Goal: Find specific page/section: Find specific page/section

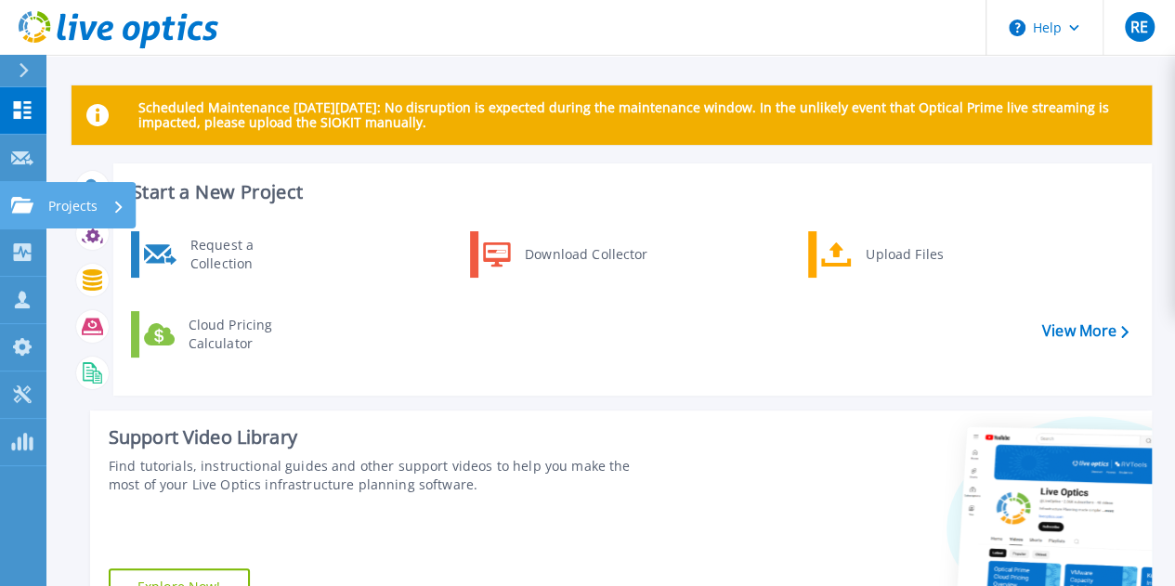
click at [26, 202] on icon at bounding box center [22, 205] width 22 height 16
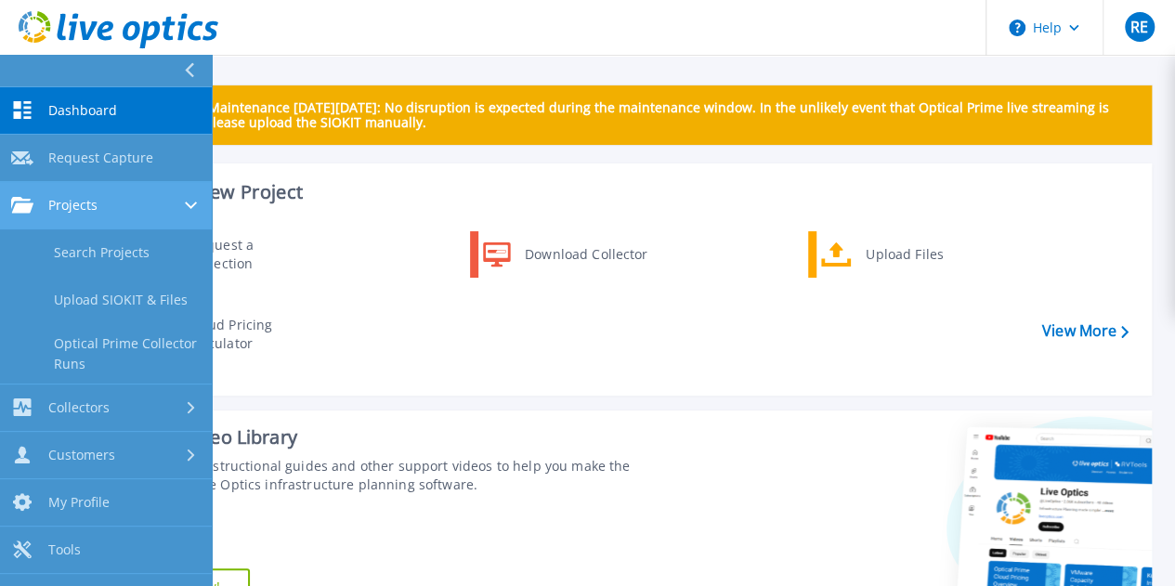
click at [68, 216] on link "Projects Projects" at bounding box center [106, 205] width 212 height 47
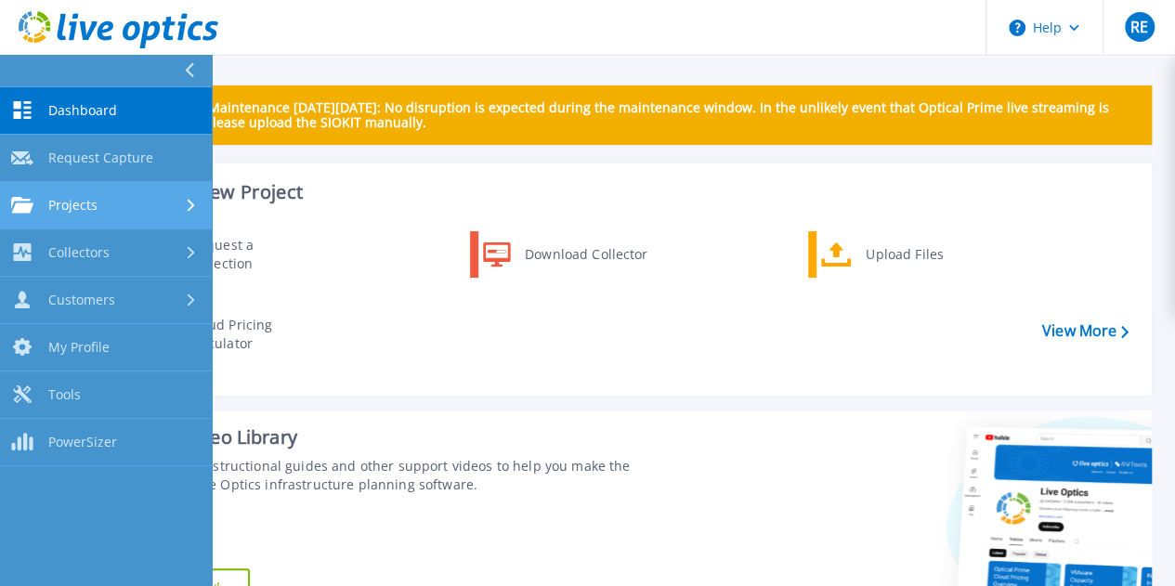
click at [71, 216] on link "Projects Projects" at bounding box center [106, 205] width 212 height 47
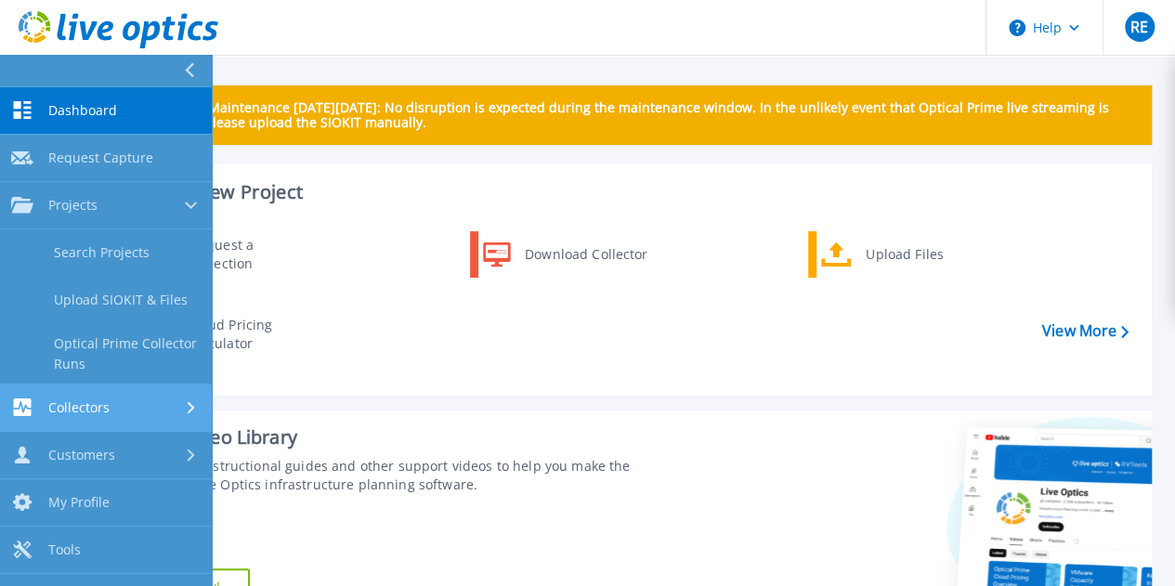
click at [61, 399] on span "Collectors" at bounding box center [78, 407] width 61 height 17
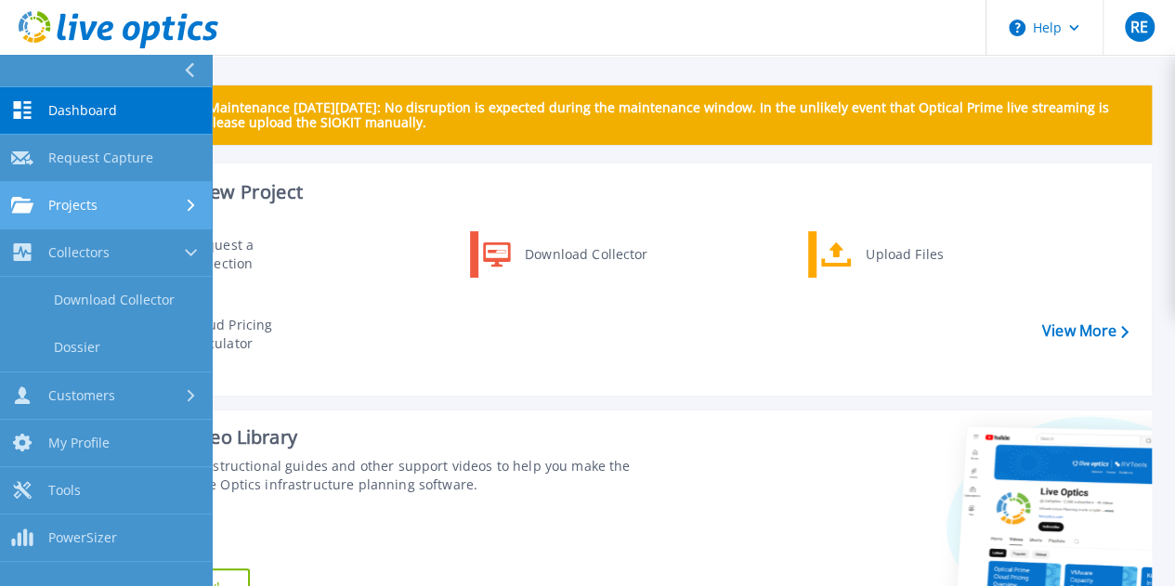
click at [84, 220] on link "Projects Projects" at bounding box center [106, 205] width 212 height 47
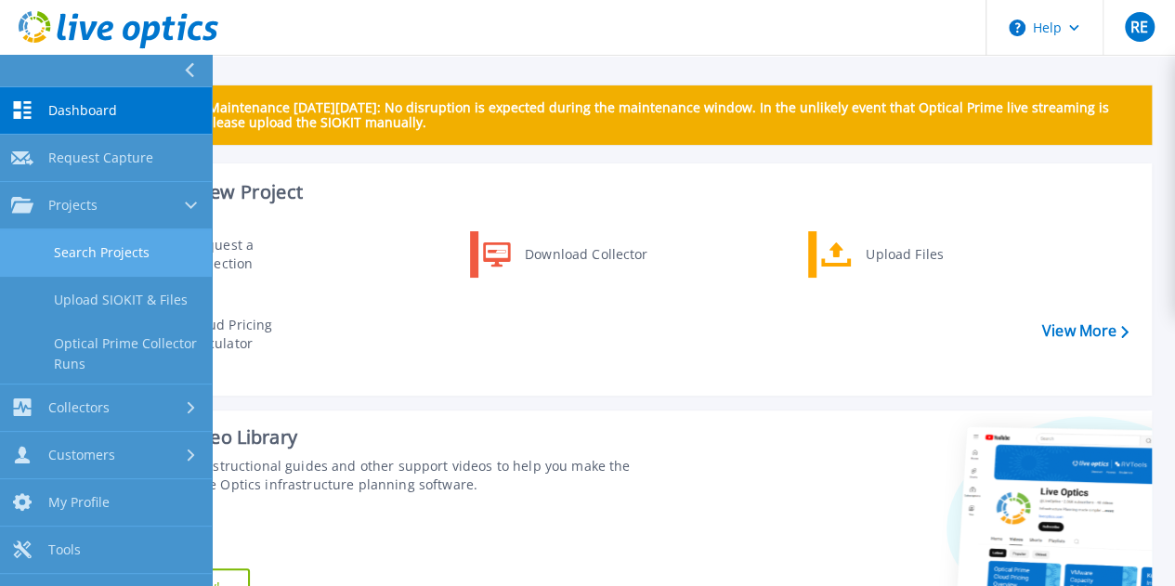
click at [84, 244] on link "Search Projects" at bounding box center [106, 252] width 212 height 47
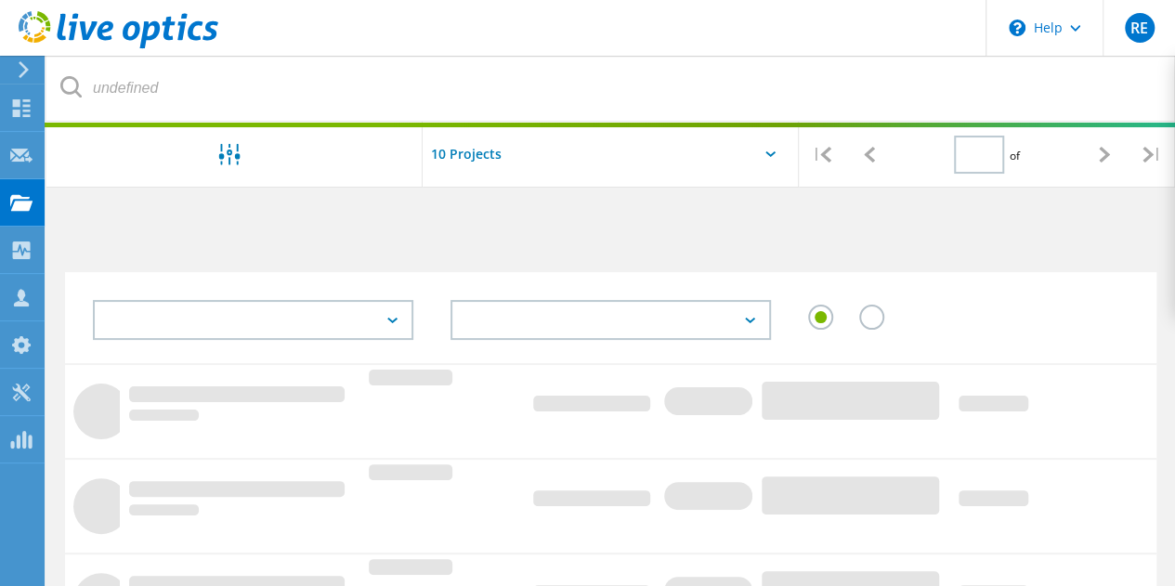
type input "1"
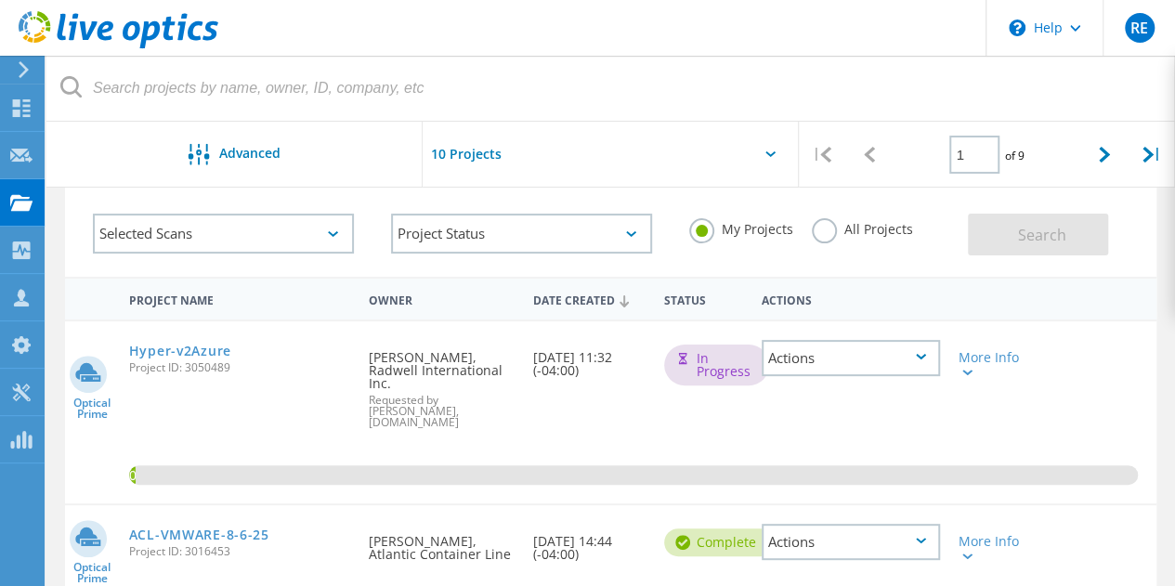
scroll to position [87, 0]
click at [1131, 253] on div "Search" at bounding box center [1057, 224] width 178 height 60
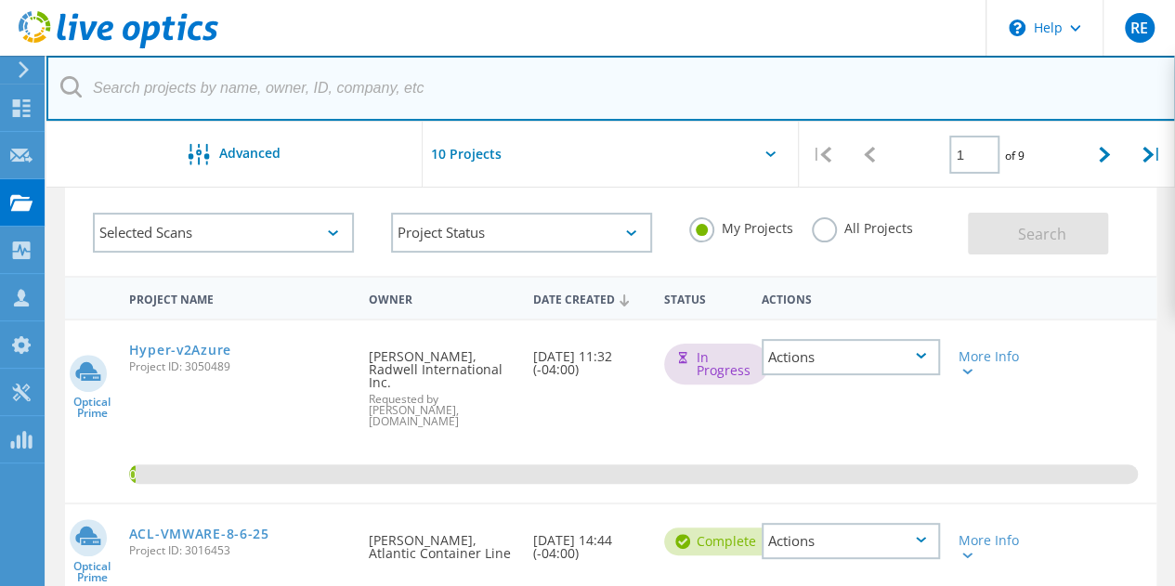
click at [659, 59] on input "text" at bounding box center [611, 88] width 1130 height 65
